Goal: Task Accomplishment & Management: Use online tool/utility

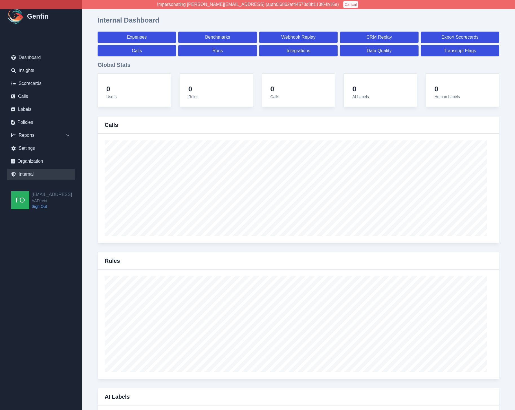
select select "paid"
select select "7"
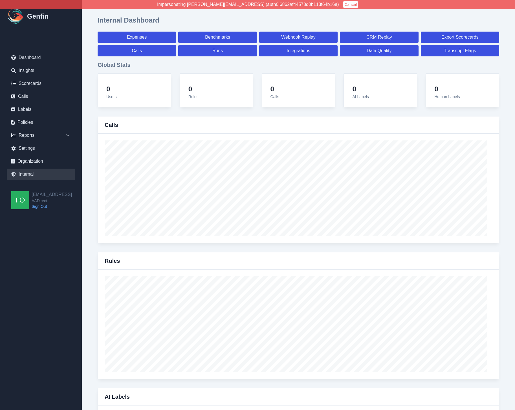
select select "paid"
select select "7"
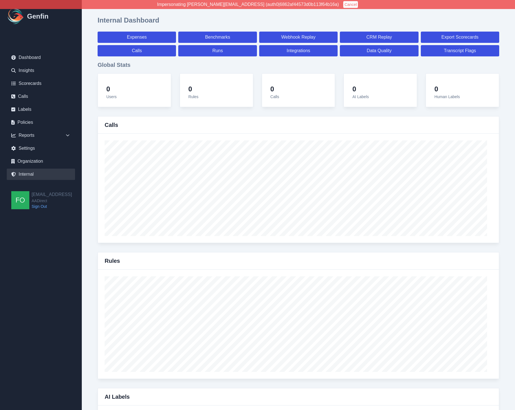
select select "7"
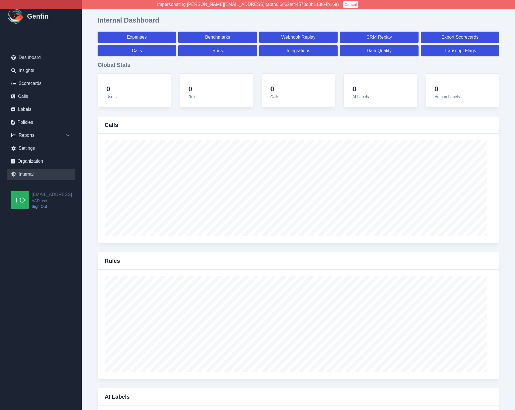
select select "7"
select select "paid"
select select "7"
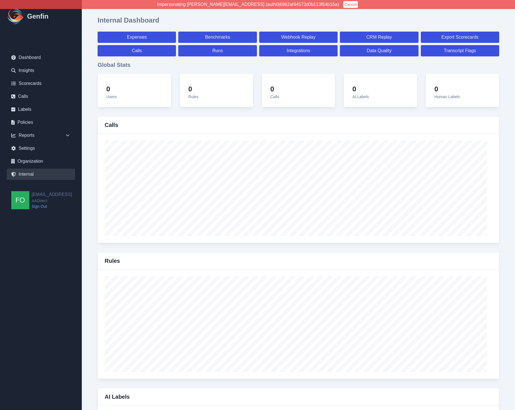
select select "7"
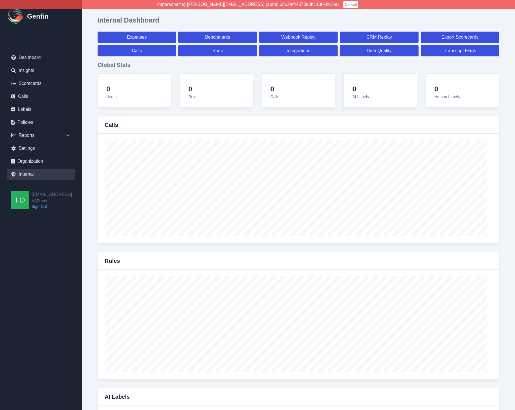
select select "7"
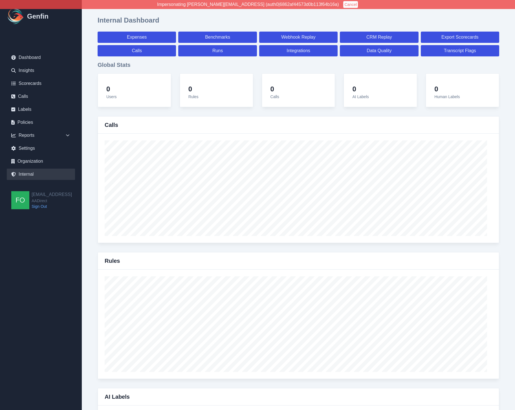
select select "7"
select select "paid"
select select "7"
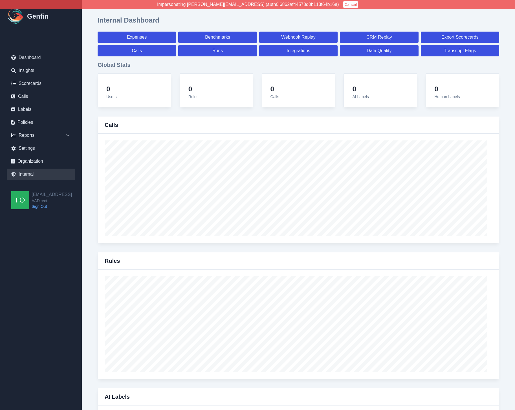
select select "7"
select select "paid"
select select "7"
select select "paid"
select select "7"
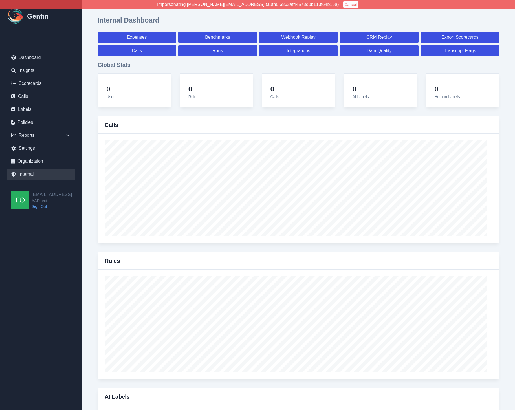
select select "7"
select select "paid"
select select "7"
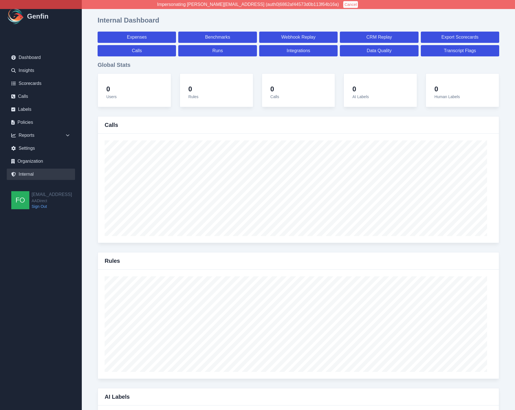
select select "7"
select select "paid"
select select "7"
select select "paid"
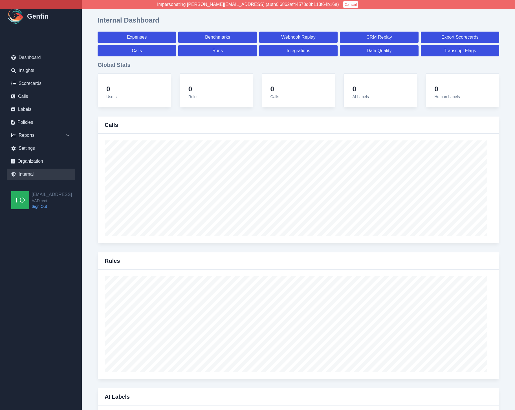
select select "7"
select select "paid"
select select "7"
select select "paid"
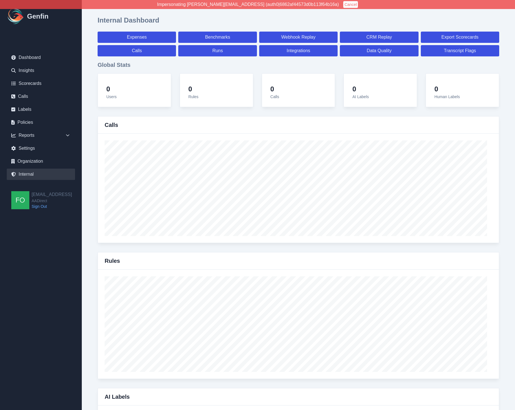
select select "7"
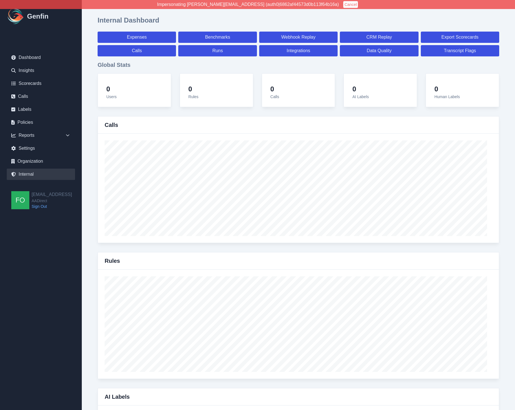
select select "7"
select select "paid"
select select "7"
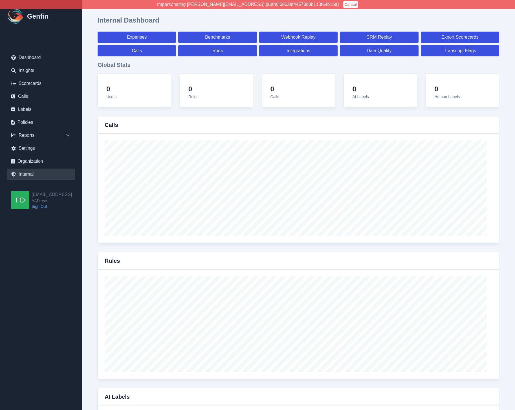
select select "7"
select select "paid"
select select "7"
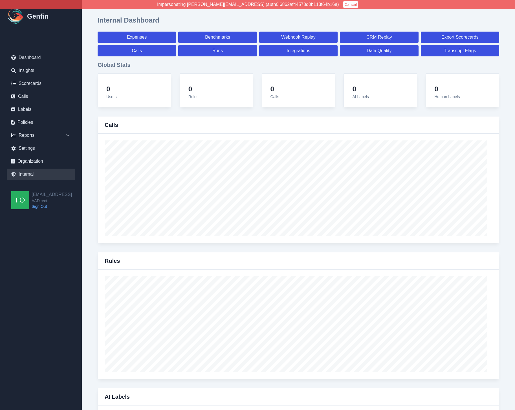
select select "7"
select select "paid"
select select "7"
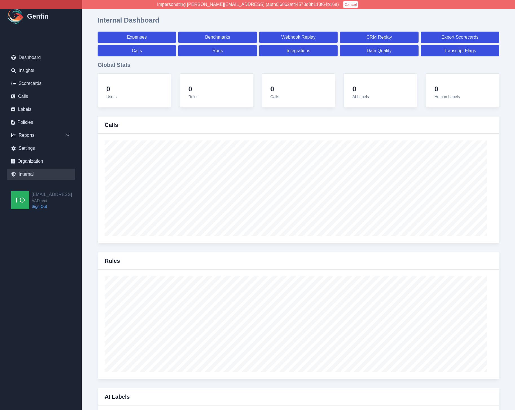
select select "7"
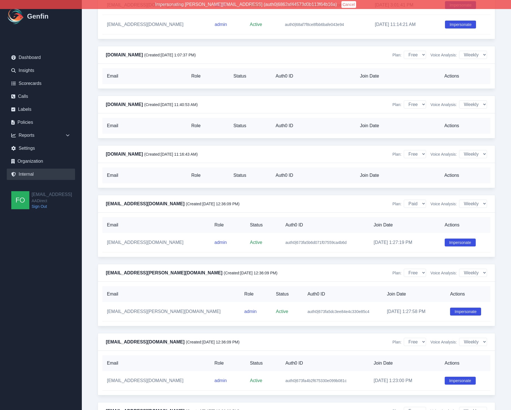
scroll to position [5294, 0]
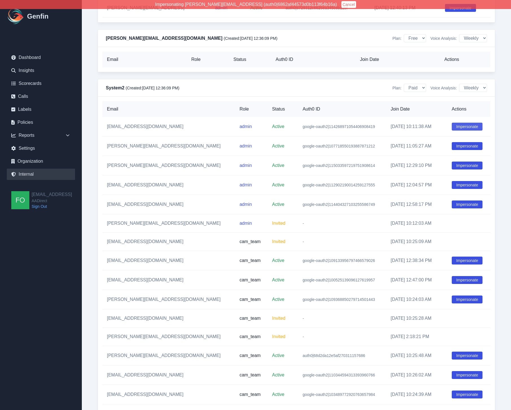
click at [460, 123] on button "Impersonate" at bounding box center [467, 127] width 31 height 8
click at [36, 94] on link "Calls" at bounding box center [41, 96] width 68 height 11
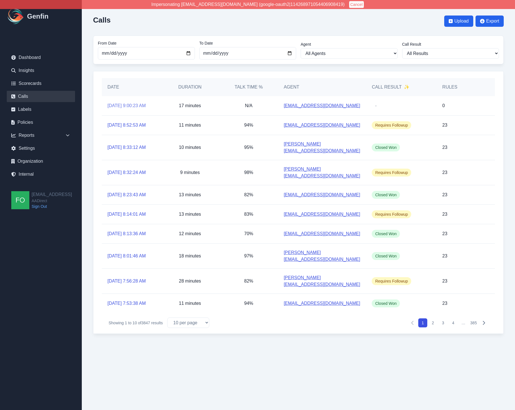
click at [132, 104] on link "9/26/2025, 9:00:23 AM" at bounding box center [127, 105] width 38 height 7
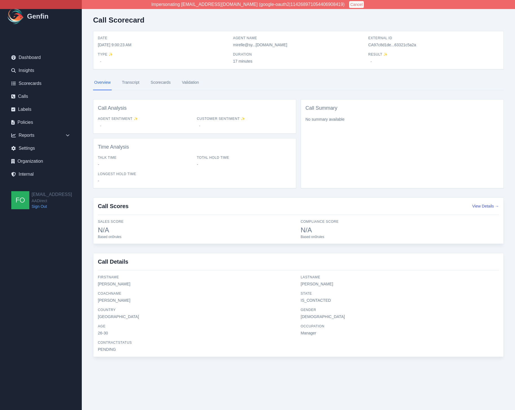
click at [113, 265] on h3 "Call Details" at bounding box center [298, 264] width 401 height 13
click at [51, 135] on div "Reports" at bounding box center [41, 135] width 68 height 11
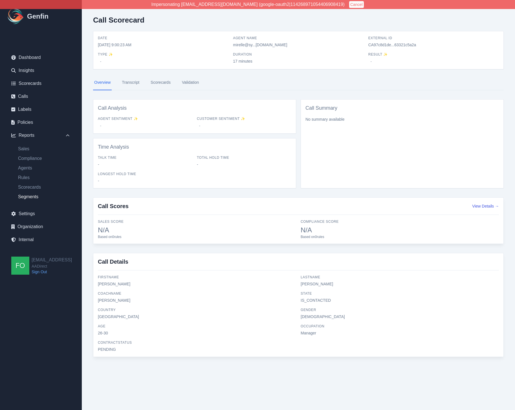
click at [35, 198] on link "Segments" at bounding box center [45, 197] width 62 height 7
select select "14"
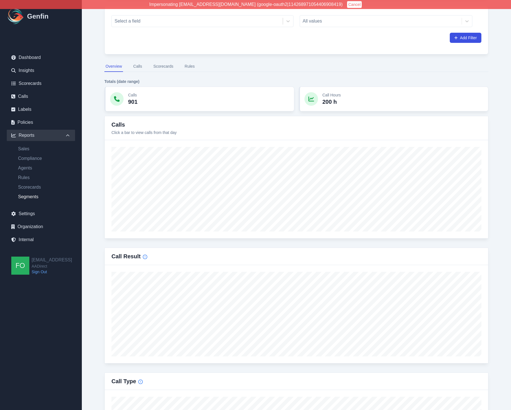
scroll to position [89, 0]
click at [503, 159] on div "Reports / Segments Report Segments Report From Date 2025-09-12 To Date 2025-09-…" at bounding box center [296, 340] width 429 height 859
click at [27, 97] on link "Calls" at bounding box center [41, 96] width 68 height 11
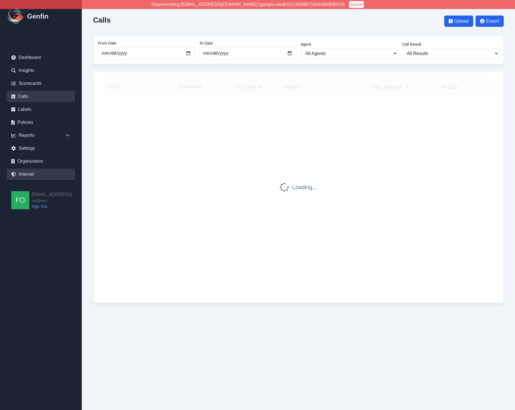
click at [37, 169] on link "Internal" at bounding box center [41, 174] width 68 height 11
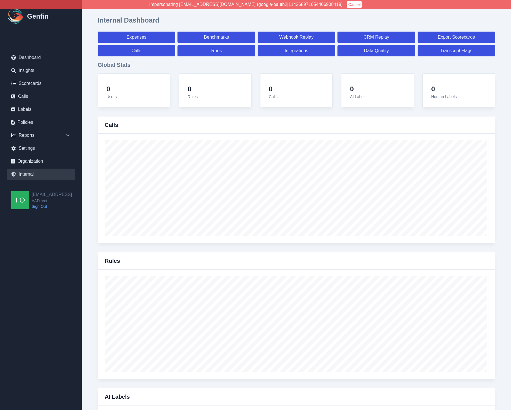
select select "paid"
select select "7"
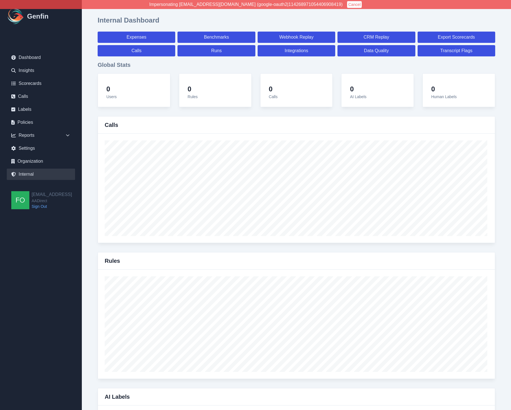
select select "paid"
select select "7"
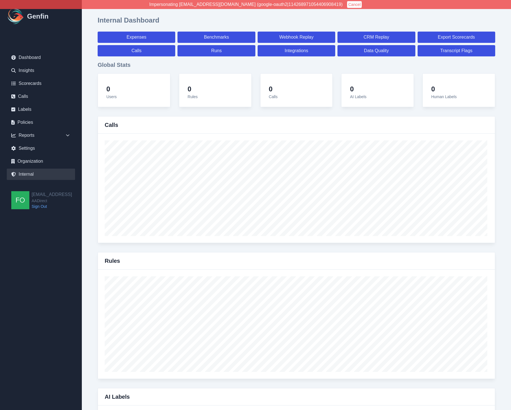
select select "7"
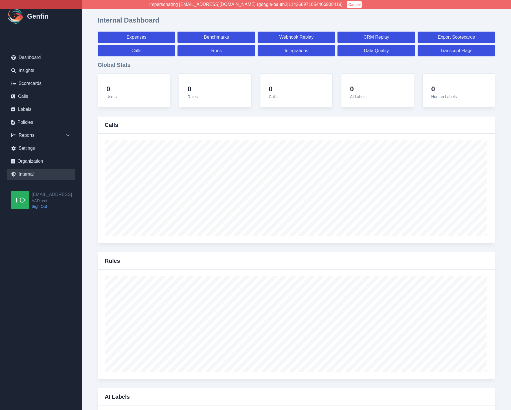
select select "7"
select select "paid"
select select "7"
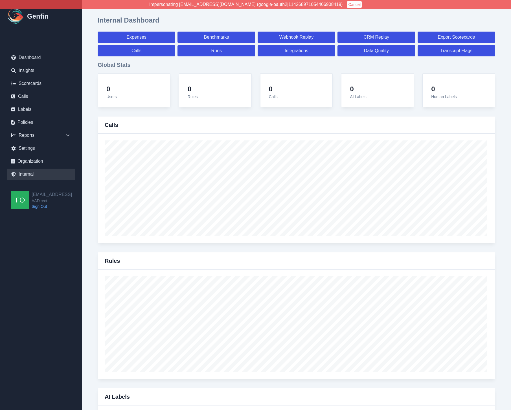
select select "7"
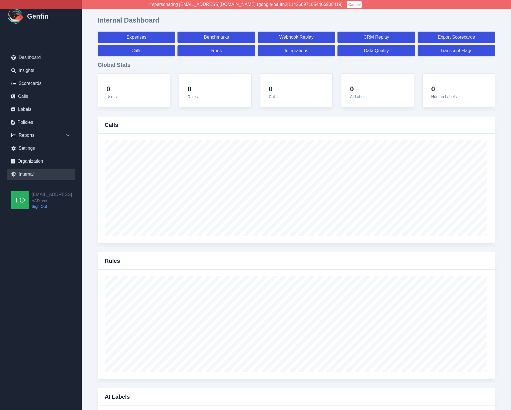
select select "7"
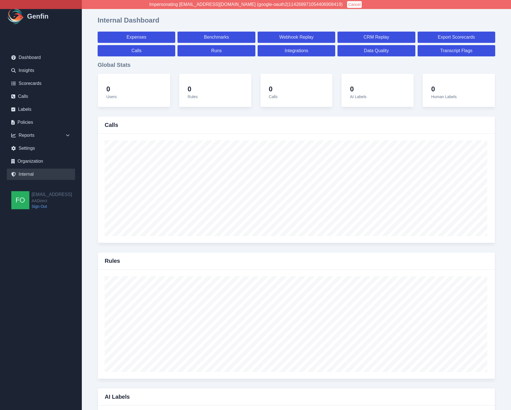
select select "7"
select select "paid"
select select "7"
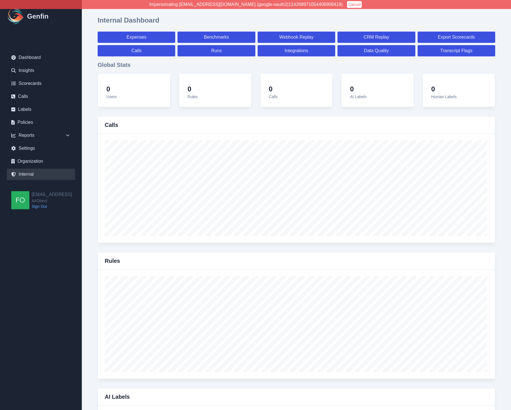
select select "7"
select select "paid"
select select "7"
select select "paid"
select select "7"
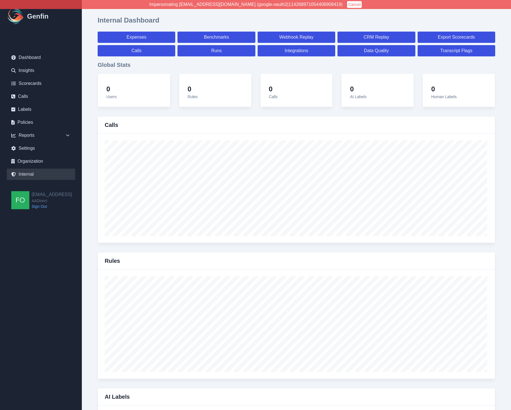
select select "7"
select select "paid"
select select "7"
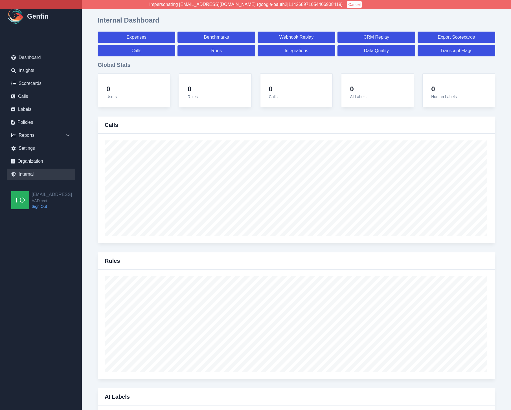
select select "7"
select select "paid"
select select "7"
select select "paid"
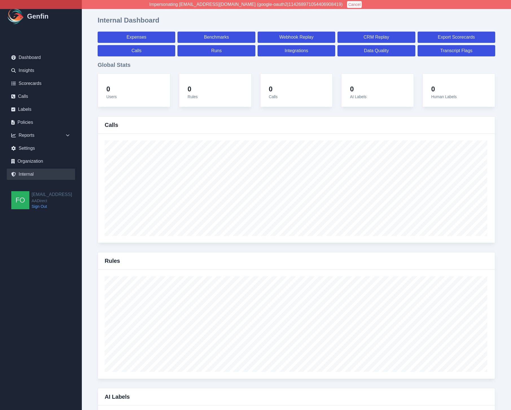
select select "7"
select select "paid"
select select "7"
select select "paid"
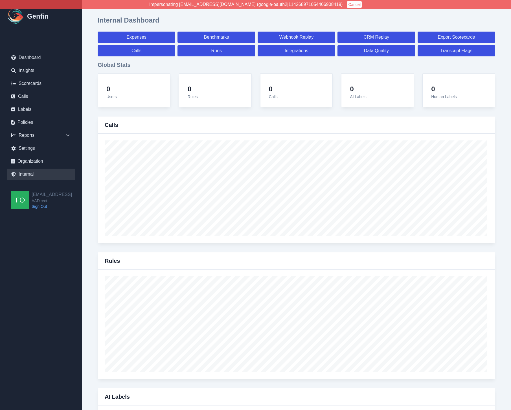
select select "7"
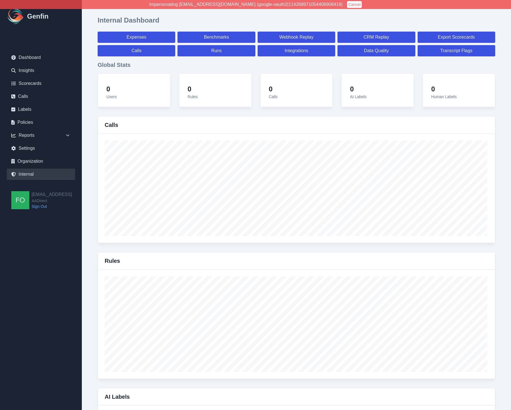
select select "7"
select select "paid"
select select "7"
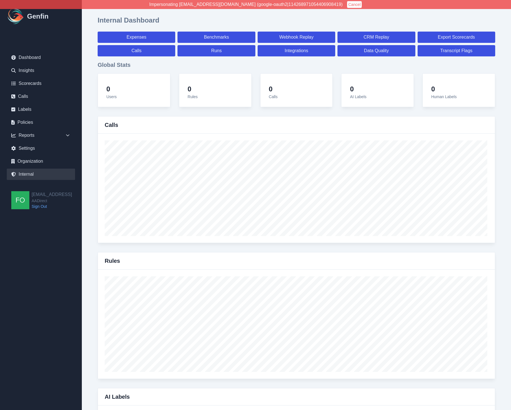
select select "7"
select select "paid"
select select "7"
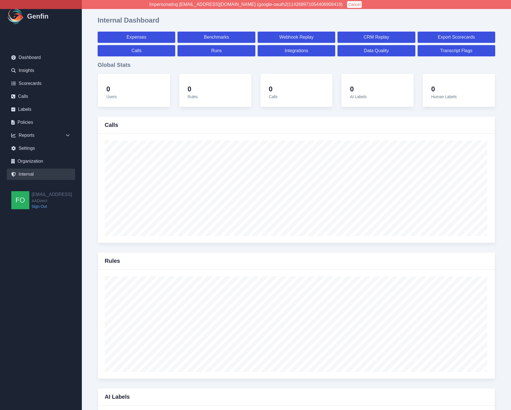
select select "7"
select select "paid"
select select "7"
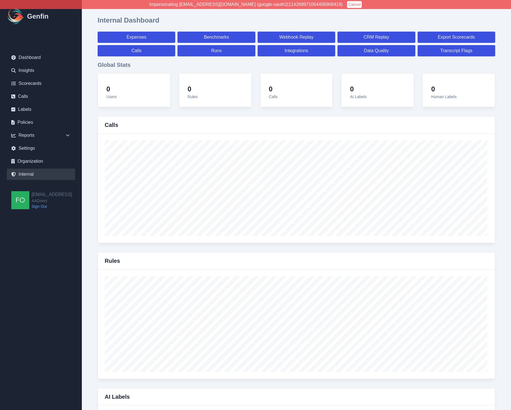
select select "7"
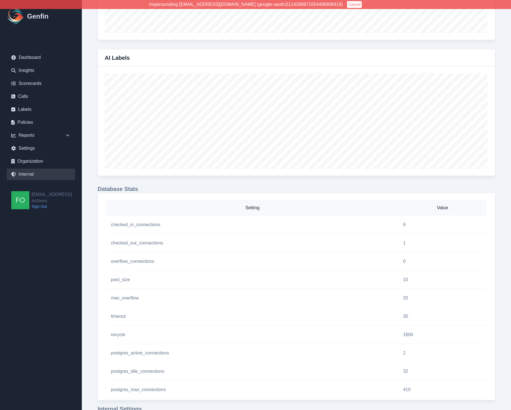
scroll to position [612, 0]
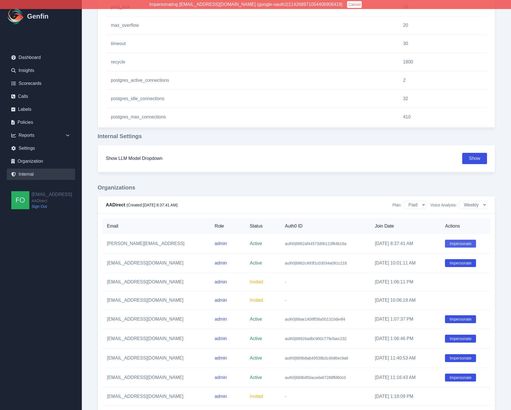
click at [467, 242] on button "Impersonate" at bounding box center [460, 244] width 31 height 8
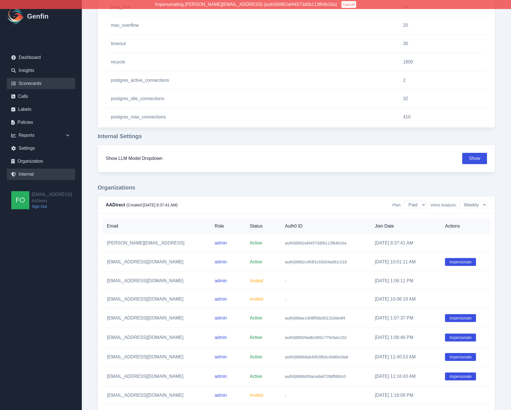
click at [36, 83] on link "Scorecards" at bounding box center [41, 83] width 68 height 11
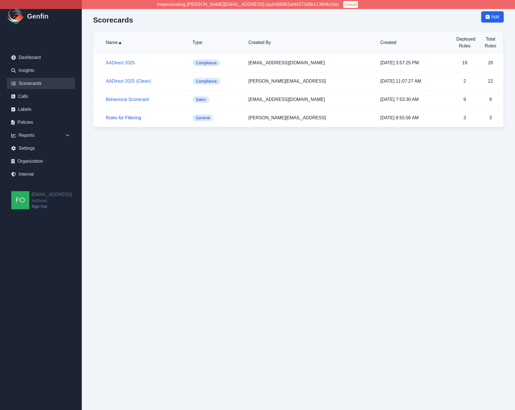
click at [133, 117] on link "Rules for Filtering" at bounding box center [123, 117] width 35 height 5
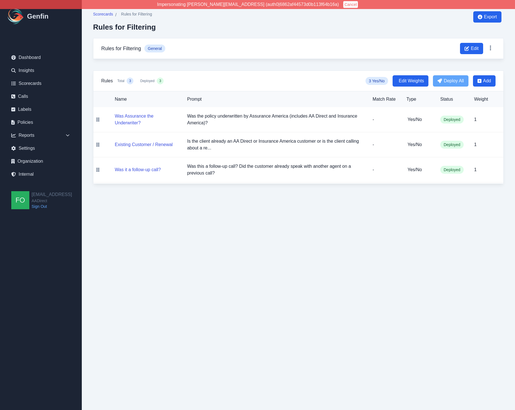
click at [245, 195] on html "Impersonating shane+aadirect@genfin.ai (auth0|6862af44573d0b113f64b16a) Cancel …" at bounding box center [257, 97] width 515 height 195
click at [239, 195] on html "Impersonating shane+aadirect@genfin.ai (auth0|6862af44573d0b113f64b16a) Cancel …" at bounding box center [257, 97] width 515 height 195
drag, startPoint x: 303, startPoint y: 235, endPoint x: 293, endPoint y: 233, distance: 10.3
click at [299, 195] on html "Impersonating shane+aadirect@genfin.ai (auth0|6862af44573d0b113f64b16a) Cancel …" at bounding box center [257, 97] width 515 height 195
click at [253, 195] on html "Impersonating shane+aadirect@genfin.ai (auth0|6862af44573d0b113f64b16a) Cancel …" at bounding box center [257, 97] width 515 height 195
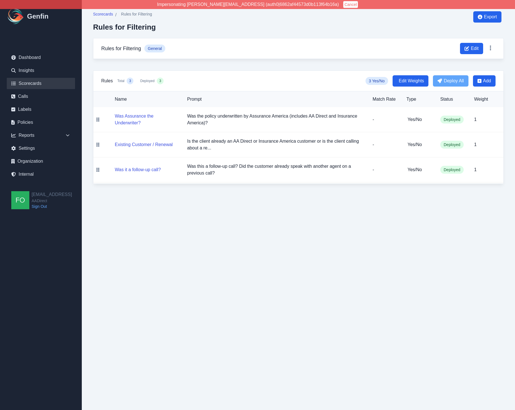
click at [36, 82] on link "Scorecards" at bounding box center [41, 83] width 68 height 11
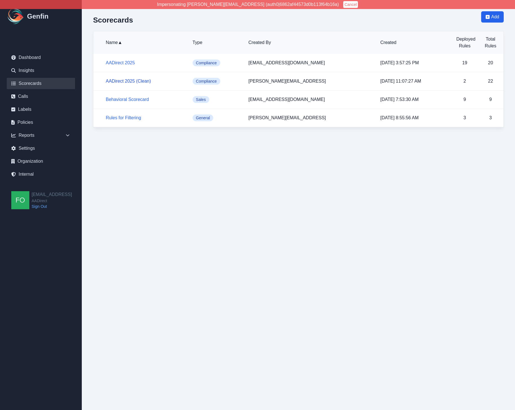
click at [139, 81] on link "AADirect 2025 (Clean)" at bounding box center [128, 81] width 45 height 5
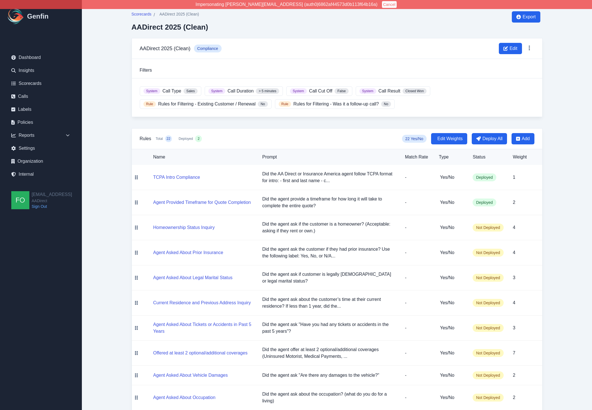
drag, startPoint x: 113, startPoint y: 92, endPoint x: 123, endPoint y: 99, distance: 11.7
click at [113, 92] on main "Scorecards / AADirect 2025 (Clean) AADirect 2025 (Clean) Export AADirect 2025 (…" at bounding box center [337, 359] width 510 height 719
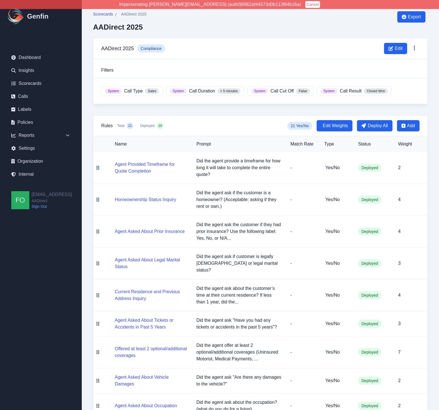
scroll to position [83, 0]
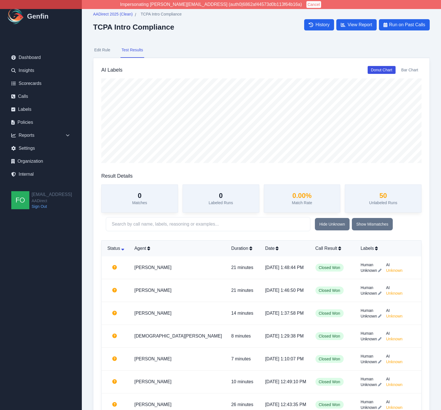
click at [49, 224] on aside "Genfin Dashboard Insights Scorecards Calls Labels Policies Reports Sales Compli…" at bounding box center [41, 205] width 82 height 410
drag, startPoint x: 40, startPoint y: 201, endPoint x: 43, endPoint y: 201, distance: 2.9
click at [40, 201] on span "AADirect" at bounding box center [52, 201] width 40 height 6
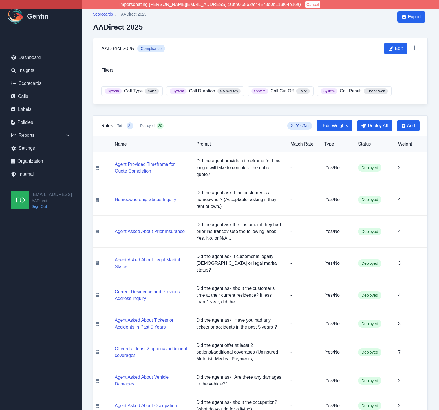
scroll to position [83, 0]
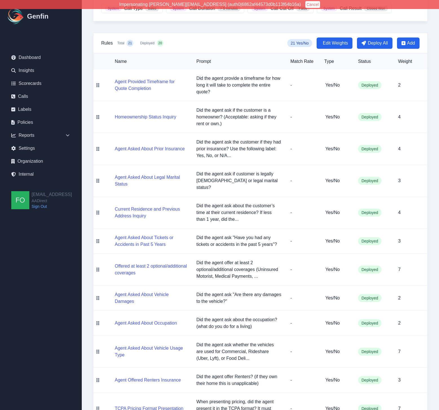
click at [268, 36] on div "Rules Total 21 Deployed 20 21 Yes/No Edit Weights Deploy All Add" at bounding box center [260, 43] width 334 height 21
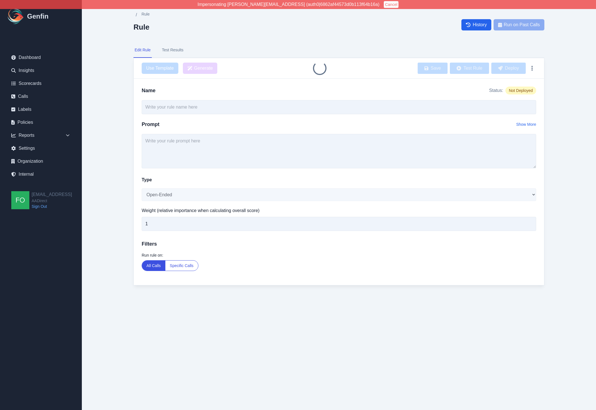
type input "Agent Asked About Prior Insurance"
select select "Yes/No"
type input "4"
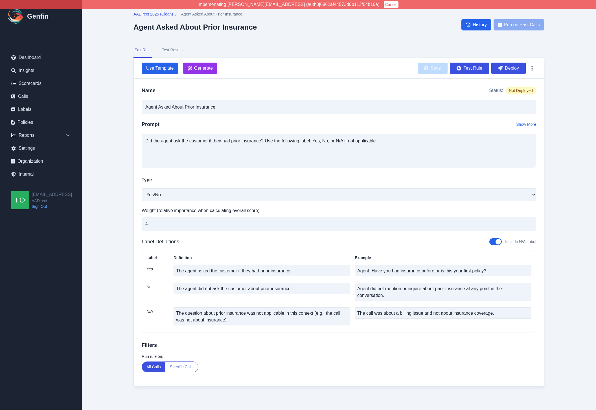
click at [179, 49] on button "Test Results" at bounding box center [173, 50] width 24 height 15
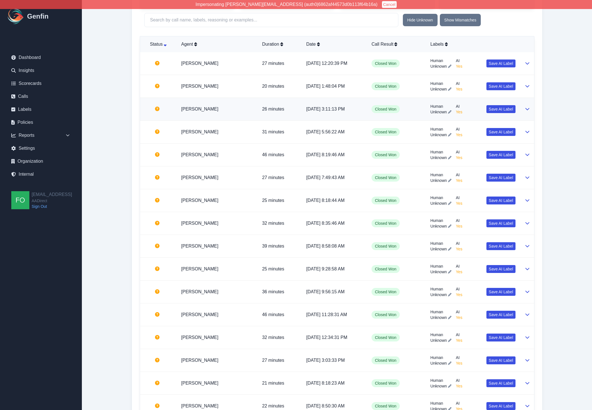
scroll to position [190, 0]
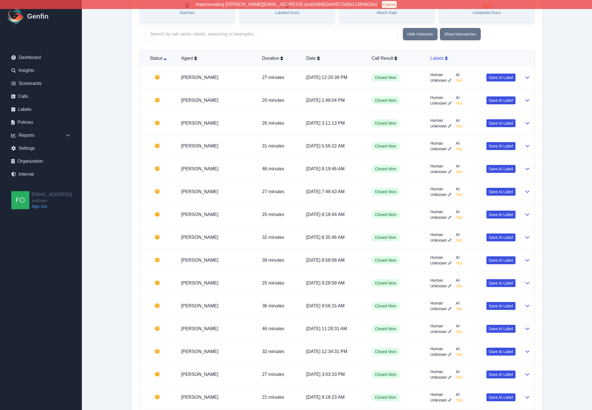
click at [445, 55] on div "Labels" at bounding box center [472, 58] width 85 height 7
click at [475, 80] on div "Human Unknown AI No Save AI Label" at bounding box center [472, 77] width 85 height 11
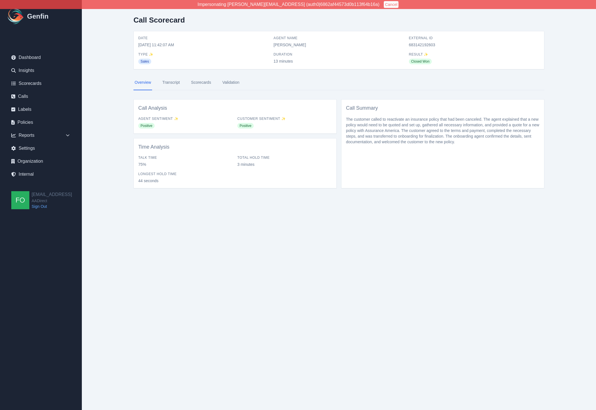
click at [205, 81] on link "Scorecards" at bounding box center [201, 82] width 22 height 15
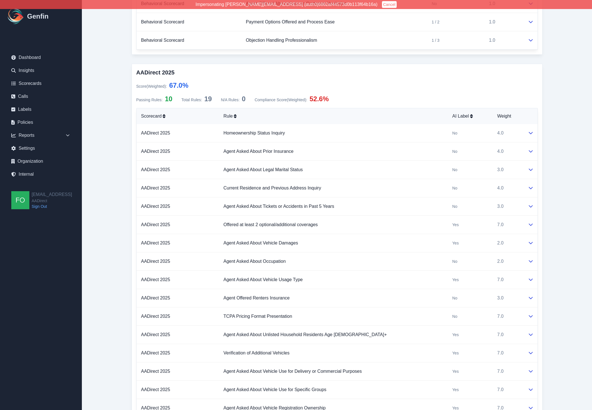
scroll to position [248, 0]
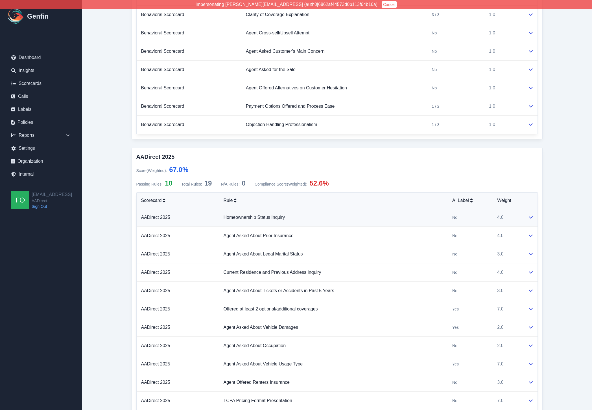
click at [397, 216] on td "Homeownership Status Inquiry" at bounding box center [333, 218] width 229 height 18
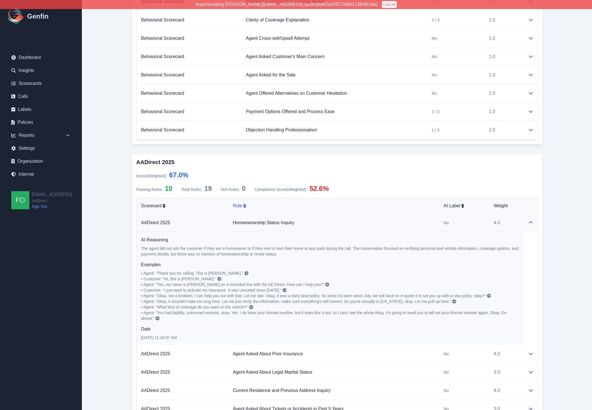
scroll to position [248, 0]
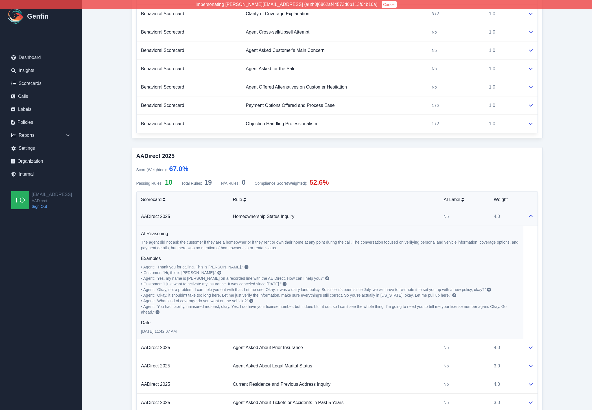
click at [396, 219] on td "Homeownership Status Inquiry" at bounding box center [333, 217] width 211 height 18
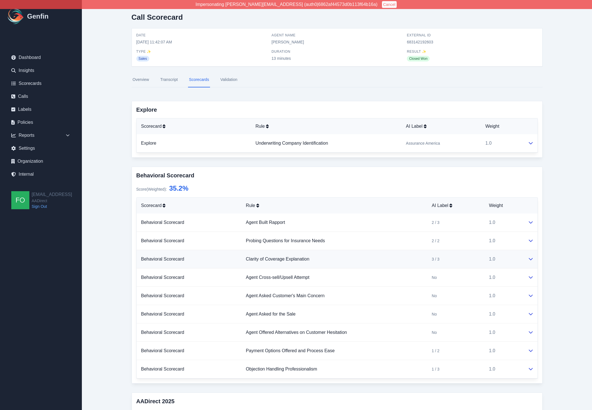
scroll to position [0, 0]
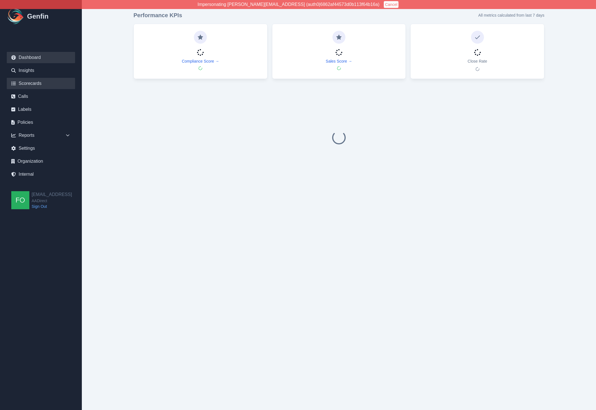
click at [38, 85] on link "Scorecards" at bounding box center [41, 83] width 68 height 11
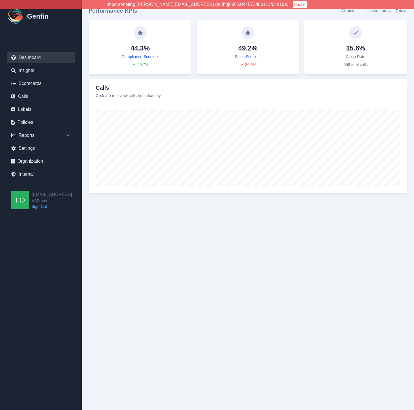
click at [141, 200] on html "Impersonating [PERSON_NAME][EMAIL_ADDRESS] (auth0|6862af44573d0b113f64b16a) Can…" at bounding box center [207, 100] width 414 height 200
click at [135, 200] on html "Impersonating [PERSON_NAME][EMAIL_ADDRESS] (auth0|6862af44573d0b113f64b16a) Can…" at bounding box center [207, 100] width 414 height 200
click at [26, 94] on link "Calls" at bounding box center [41, 96] width 68 height 11
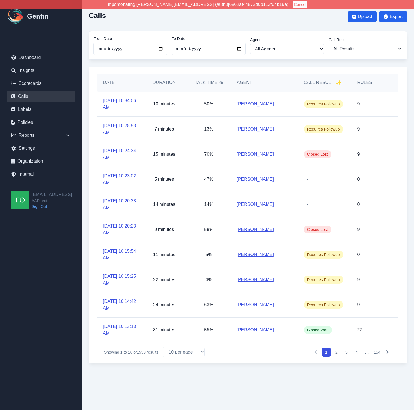
drag, startPoint x: 89, startPoint y: 31, endPoint x: 92, endPoint y: 28, distance: 4.2
click at [89, 31] on div "Calls Upload Export From Date [DATE] To Date [DATE] Agent All Agents [PERSON_NA…" at bounding box center [248, 185] width 332 height 370
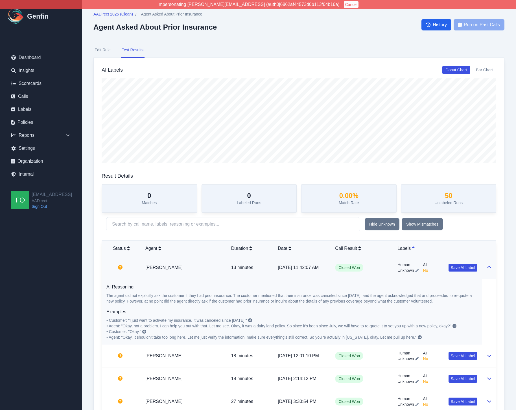
scroll to position [190, 0]
